Goal: Find contact information: Find contact information

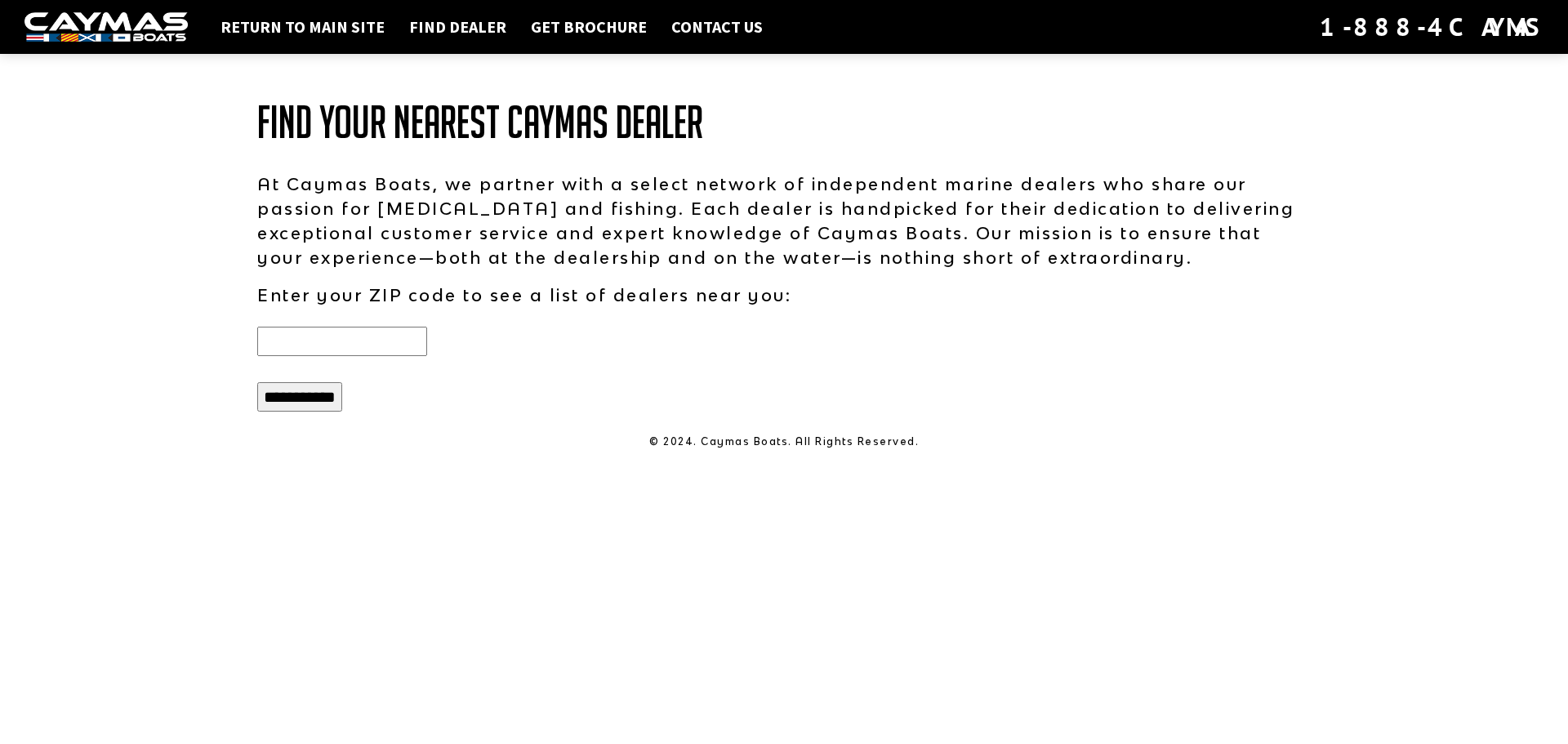
click at [389, 342] on input "text" at bounding box center [342, 341] width 170 height 29
type input "*****"
click at [257, 382] on input "**********" at bounding box center [299, 396] width 85 height 29
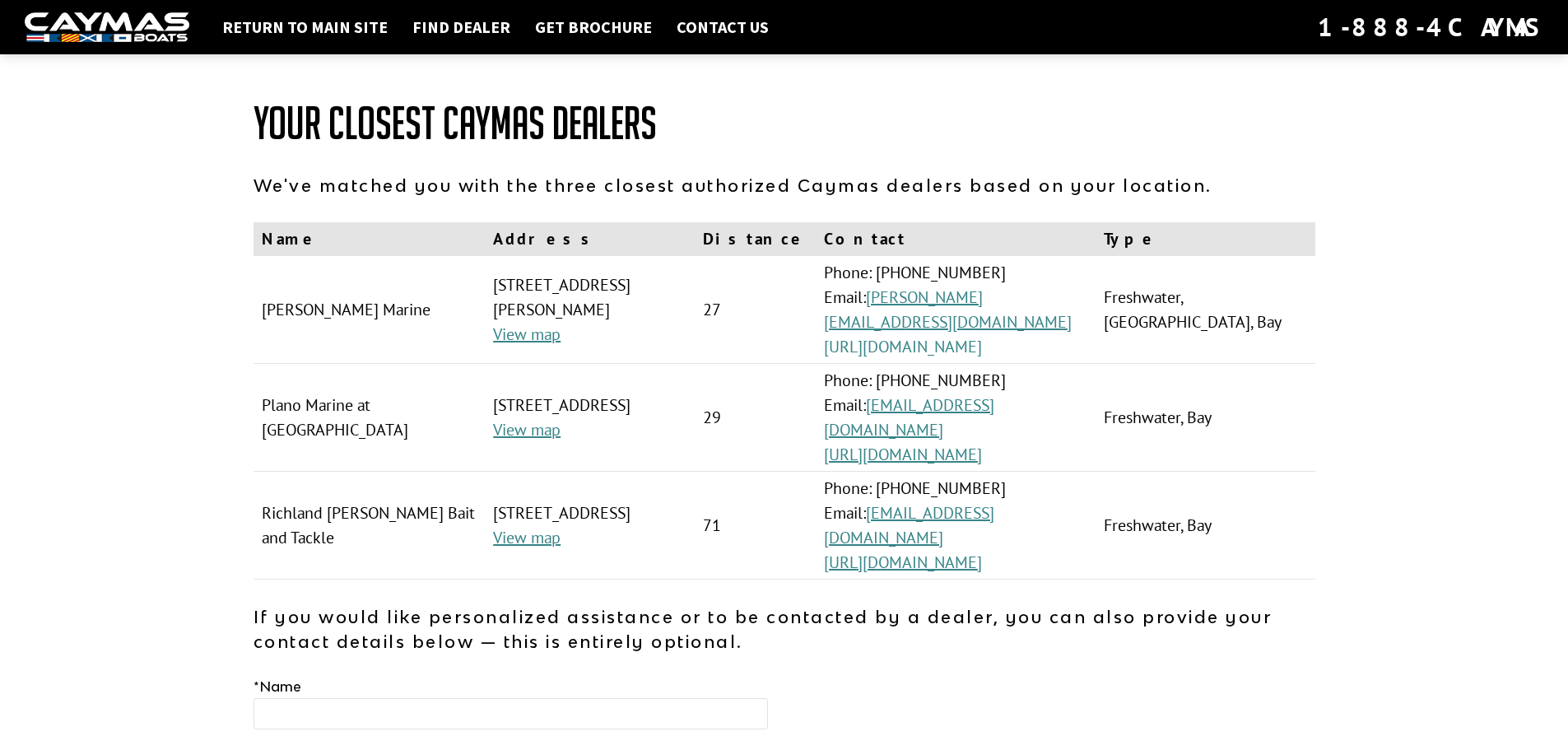
click at [930, 336] on link "[URL][DOMAIN_NAME]" at bounding box center [903, 347] width 158 height 22
